Goal: Transaction & Acquisition: Purchase product/service

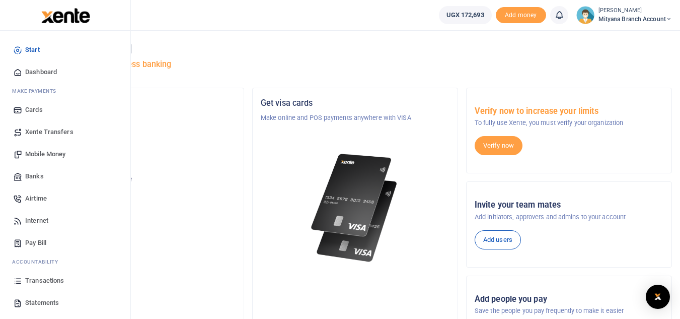
click at [42, 281] on span "Transactions" at bounding box center [44, 280] width 39 height 10
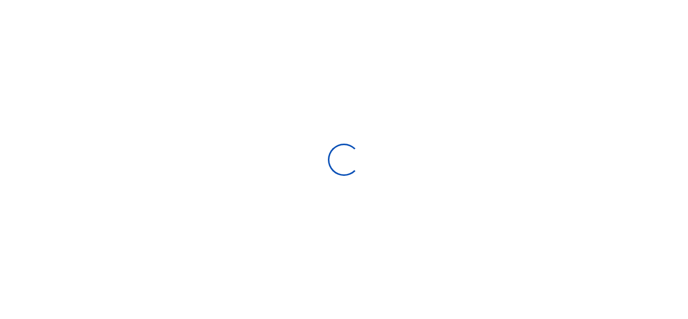
select select
type input "[DATE] - [DATE]"
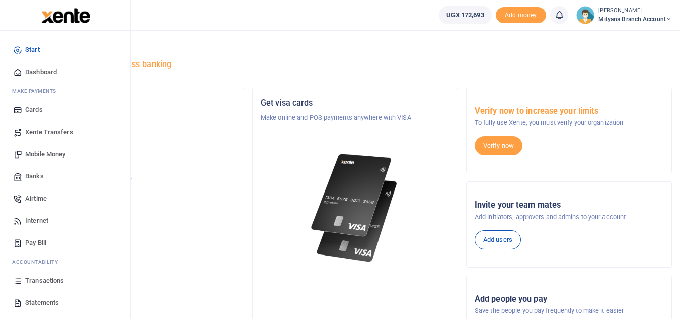
click at [42, 300] on span "Statements" at bounding box center [42, 302] width 34 height 10
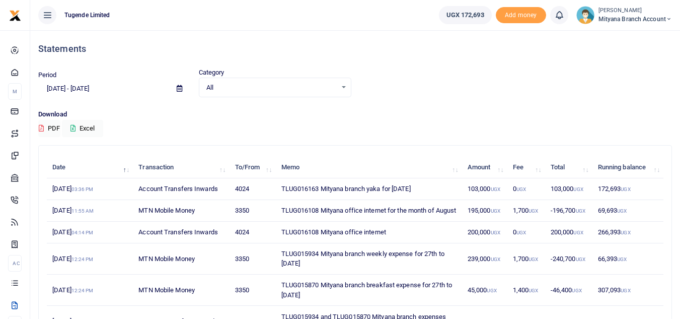
drag, startPoint x: 280, startPoint y: 187, endPoint x: 432, endPoint y: 192, distance: 152.1
click at [432, 192] on td "TLUG016163 Mityana branch yaka for August 2025" at bounding box center [368, 189] width 186 height 22
copy td "TLUG016163 Mityana branch yaka for August 2025"
click at [521, 16] on span "Add money" at bounding box center [521, 15] width 50 height 17
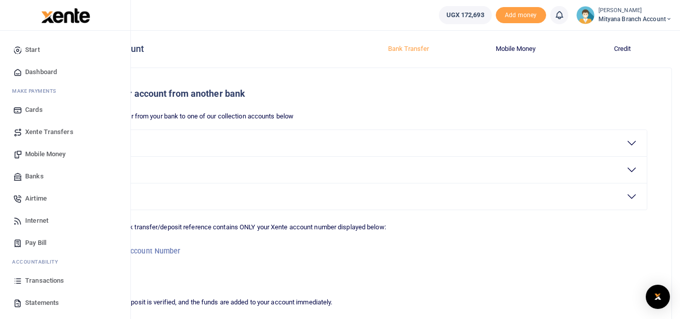
click at [27, 154] on span "Mobile Money" at bounding box center [45, 154] width 40 height 10
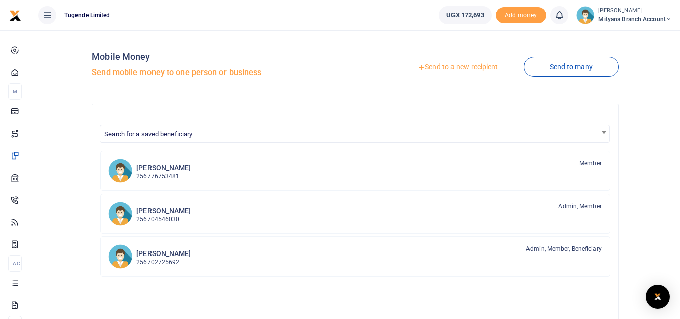
click at [462, 64] on link "Send to a new recipient" at bounding box center [457, 67] width 131 height 18
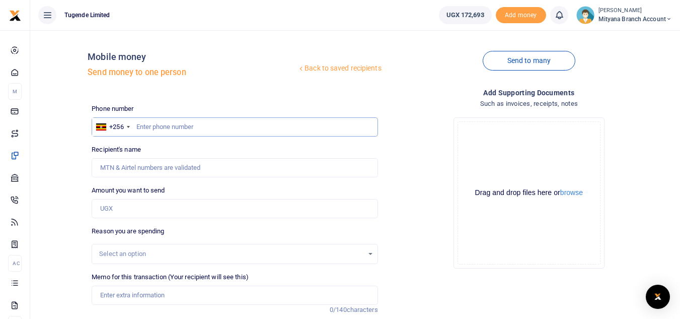
click at [177, 120] on input "text" at bounding box center [235, 126] width 286 height 19
type input "0"
type input "787820107"
type input "[PERSON_NAME]"
type input "787820107"
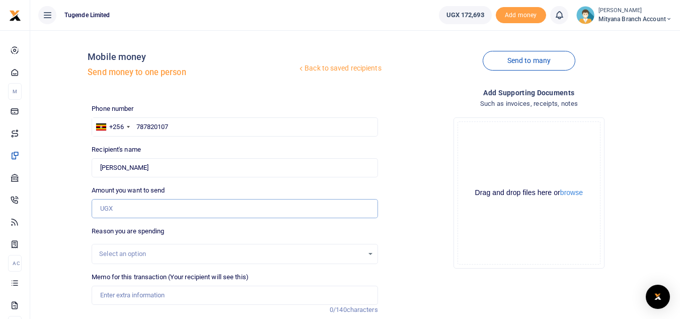
click at [127, 204] on input "Amount you want to send" at bounding box center [235, 208] width 286 height 19
type input "100,000"
click at [146, 248] on div "Select an option" at bounding box center [235, 254] width 286 height 20
click at [151, 290] on input "Memo for this transaction (Your recipient will see this)" at bounding box center [235, 294] width 286 height 19
paste input "TLUG016163 Mityana branch yaka for August 2025"
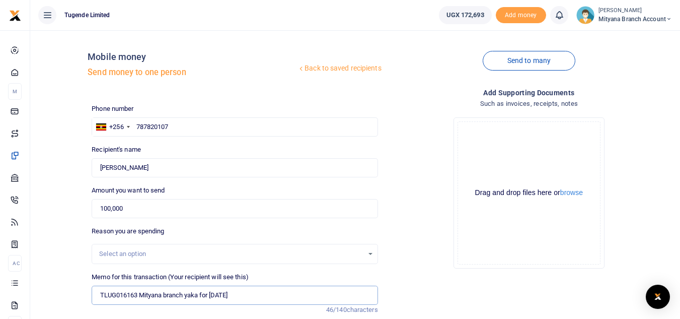
type input "TLUG016163 Mityana branch yaka for August 2025"
click at [416, 283] on div "Add supporting Documents Such as invoices, receipts, notes Drop your files here…" at bounding box center [529, 244] width 294 height 315
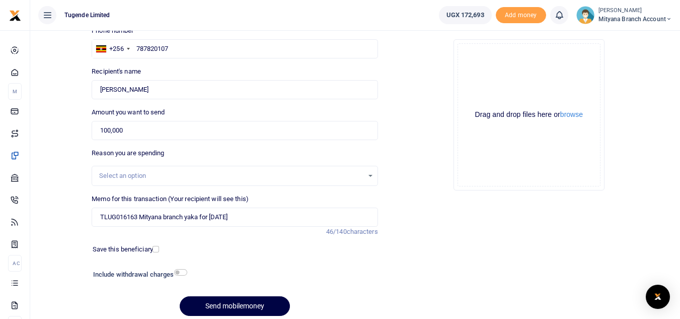
scroll to position [81, 0]
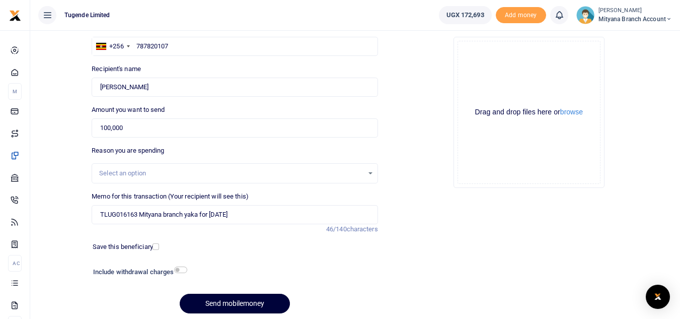
click at [269, 301] on button "Send mobilemoney" at bounding box center [235, 303] width 110 height 20
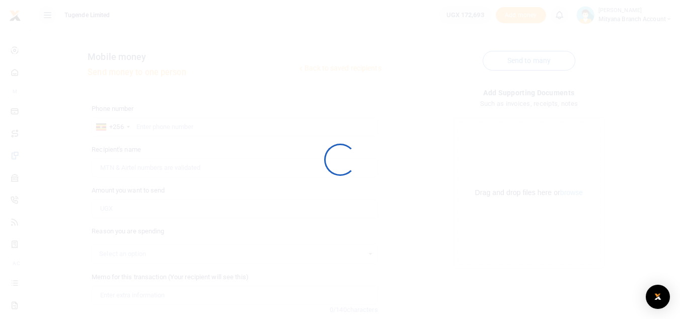
scroll to position [81, 0]
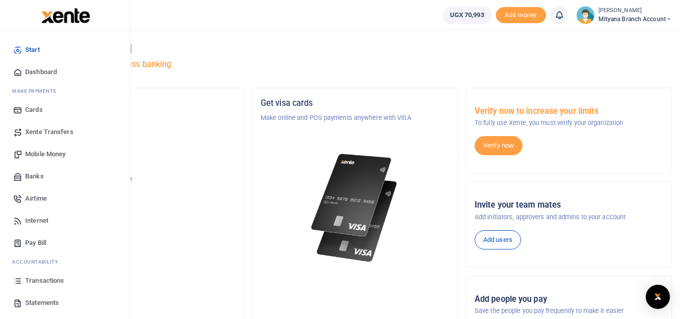
click at [44, 283] on span "Transactions" at bounding box center [44, 280] width 39 height 10
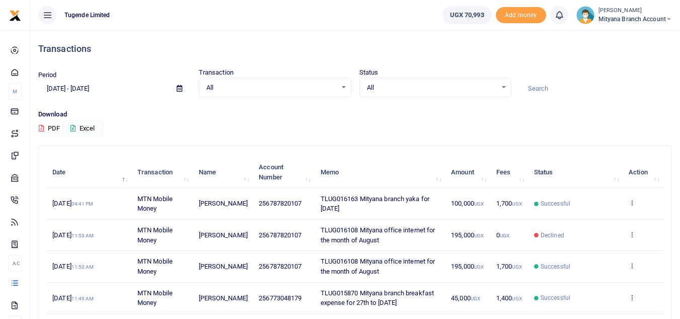
click at [630, 200] on icon at bounding box center [632, 202] width 7 height 7
click at [600, 217] on link "View details" at bounding box center [595, 219] width 80 height 14
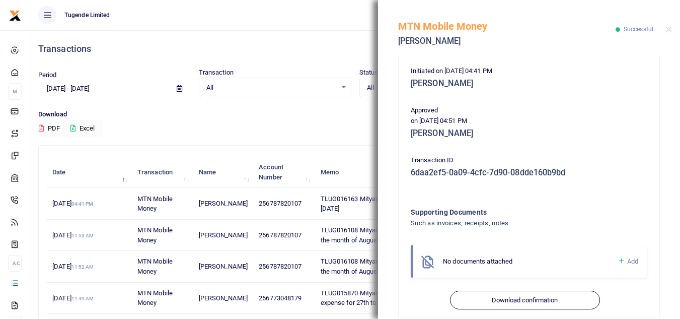
scroll to position [216, 0]
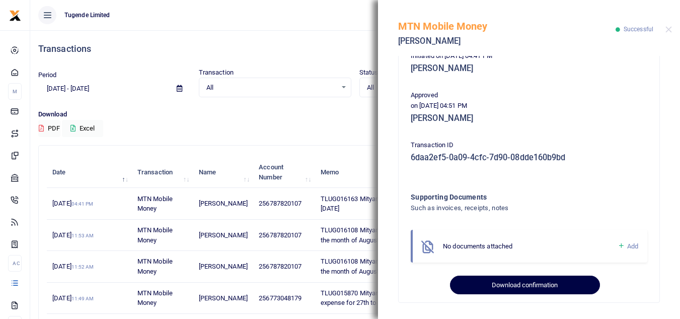
click at [568, 283] on button "Download confirmation" at bounding box center [525, 284] width 150 height 19
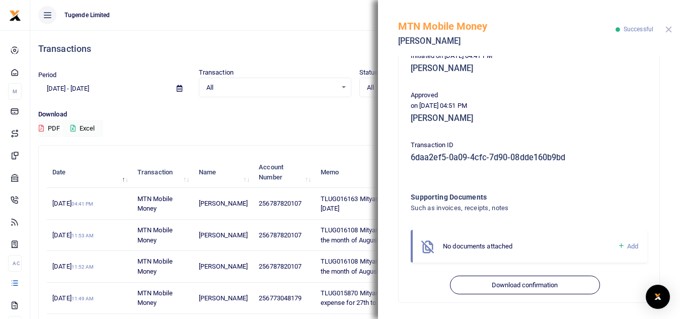
click at [666, 28] on button "Close" at bounding box center [668, 29] width 7 height 7
